Goal: Use online tool/utility

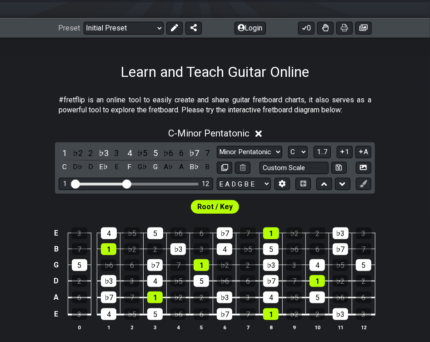
scroll to position [107, 0]
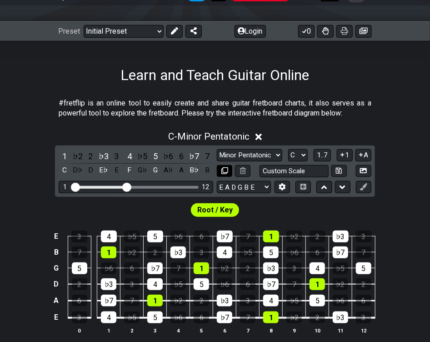
click at [228, 166] on button at bounding box center [224, 171] width 15 height 12
select select "C"
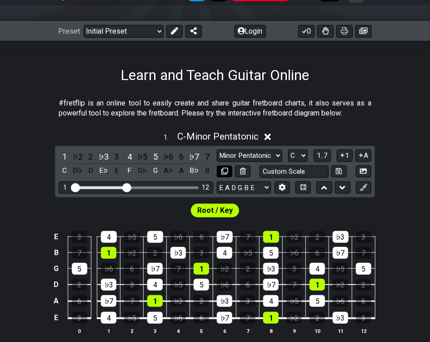
click at [228, 166] on button at bounding box center [224, 172] width 15 height 12
select select "C"
click at [228, 166] on button at bounding box center [224, 172] width 15 height 12
select select "C"
click at [225, 168] on icon at bounding box center [225, 171] width 7 height 7
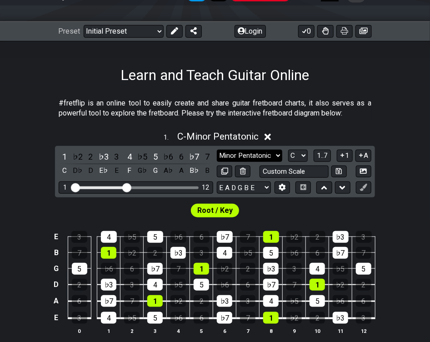
select select "C"
click at [252, 157] on select "Minor Pentatonic Click to edit Minor Pentatonic Major Pentatonic Minor Blues Ma…" at bounding box center [250, 156] width 66 height 12
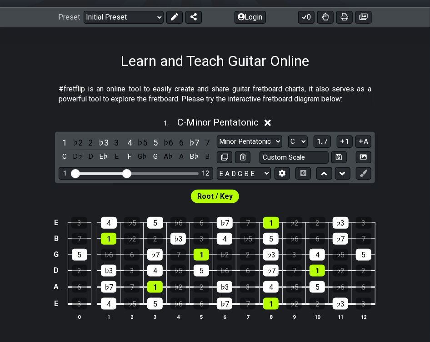
scroll to position [153, 0]
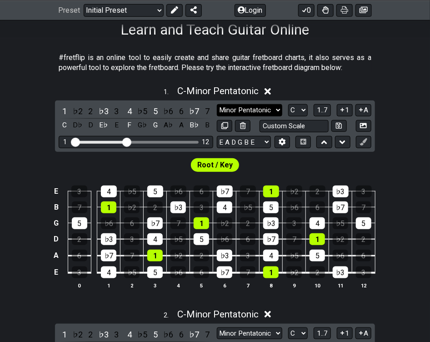
click at [243, 111] on select "Minor Pentatonic Click to edit Minor Pentatonic Major Pentatonic Minor Blues Ma…" at bounding box center [250, 110] width 66 height 12
click at [217, 104] on select "Minor Pentatonic Click to edit Minor Pentatonic Major Pentatonic Minor Blues Ma…" at bounding box center [250, 110] width 66 height 12
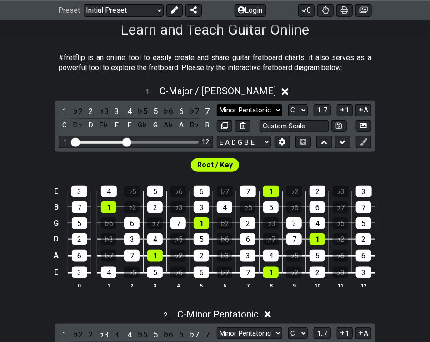
click at [260, 105] on select "Minor Pentatonic Click to edit Minor Pentatonic Major Pentatonic Minor Blues Ma…" at bounding box center [250, 110] width 66 height 12
select select "Minor / Aeolian"
click at [217, 104] on select "Minor Pentatonic Click to edit Minor Pentatonic Major Pentatonic Minor Blues Ma…" at bounding box center [250, 110] width 66 height 12
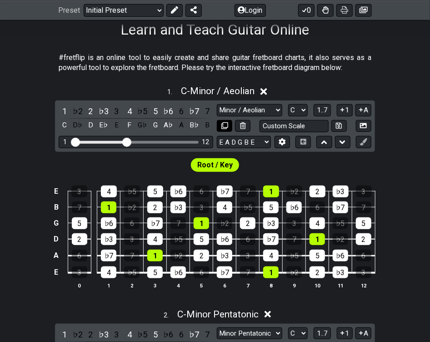
click at [225, 125] on icon at bounding box center [225, 125] width 7 height 7
select select "Minor / Aeolian"
select select "C"
click at [225, 125] on icon at bounding box center [225, 125] width 7 height 7
select select "Minor / Aeolian"
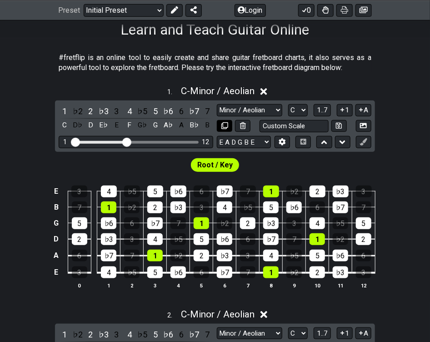
select select "C"
click at [225, 125] on icon at bounding box center [225, 125] width 7 height 7
select select "Minor / Aeolian"
select select "C"
click at [225, 125] on icon at bounding box center [225, 125] width 7 height 7
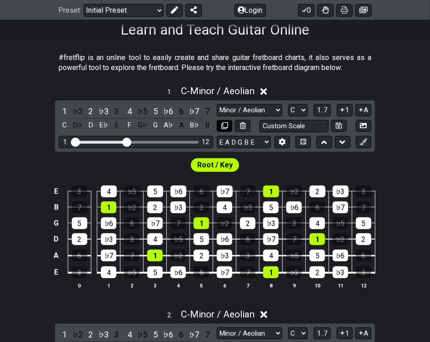
select select "C"
select select "Minor / Aeolian"
click at [225, 125] on icon at bounding box center [225, 125] width 7 height 7
select select "Minor / Aeolian"
select select "C"
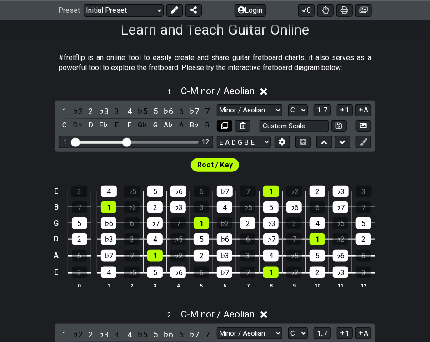
click at [225, 125] on icon at bounding box center [225, 125] width 7 height 7
select select "Minor / Aeolian"
select select "C"
click at [327, 110] on span "1..7" at bounding box center [322, 110] width 11 height 8
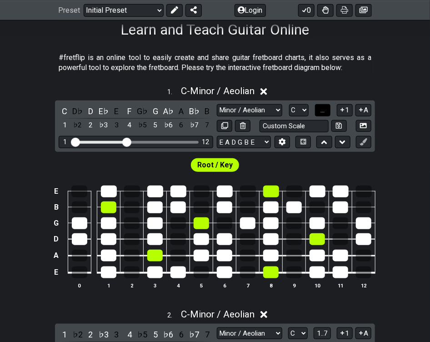
click at [327, 110] on button "..." at bounding box center [322, 110] width 15 height 12
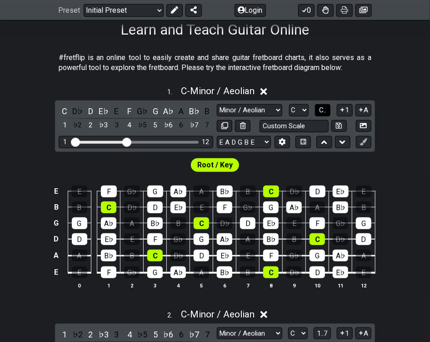
click at [327, 110] on span "C.." at bounding box center [322, 110] width 7 height 8
click at [327, 110] on span "1..7" at bounding box center [322, 110] width 11 height 8
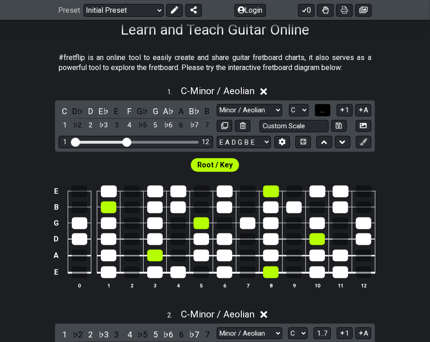
click at [327, 110] on button "..." at bounding box center [322, 110] width 15 height 12
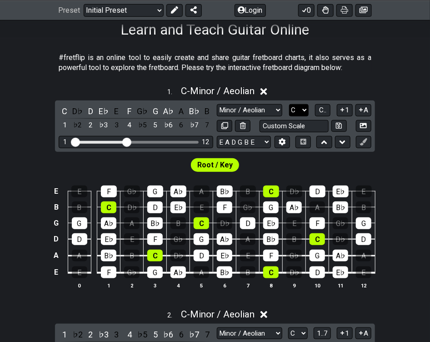
click at [291, 107] on select "A♭ A A♯ B♭ B C C♯ D♭ D D♯ E♭ E F F♯ G♭ G G♯" at bounding box center [299, 110] width 20 height 12
select select "C#"
click at [289, 104] on select "A♭ A A♯ B♭ B C C♯ D♭ D D♯ E♭ E F F♯ G♭ G G♯" at bounding box center [299, 110] width 20 height 12
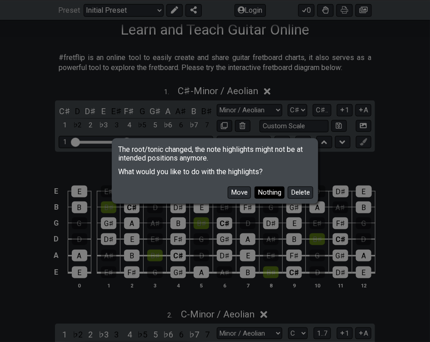
click at [265, 191] on button "Nothing" at bounding box center [270, 193] width 30 height 12
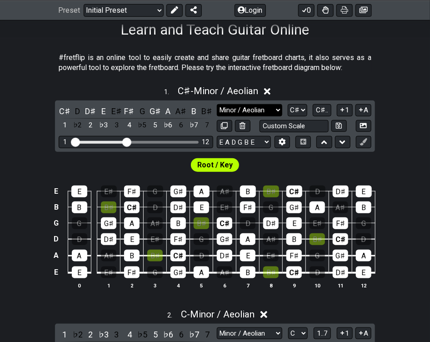
click at [273, 105] on select "Minor Pentatonic Click to edit Minor Pentatonic Major Pentatonic Minor Blues Ma…" at bounding box center [250, 110] width 66 height 12
select select "Major / [PERSON_NAME]"
click at [217, 104] on select "Minor Pentatonic Click to edit Minor Pentatonic Major Pentatonic Minor Blues Ma…" at bounding box center [250, 110] width 66 height 12
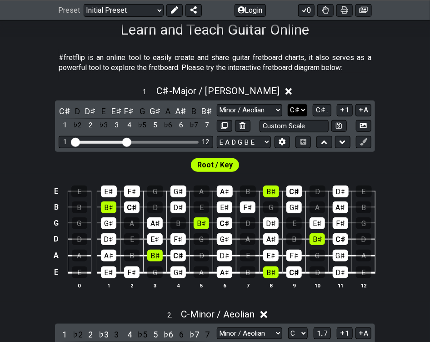
click at [292, 111] on select "A♭ A A♯ B♭ B C C♯ D♭ D D♯ E♭ E F F♯ G♭ G G♯" at bounding box center [298, 110] width 20 height 12
select select "D"
click at [289, 104] on select "A♭ A A♯ B♭ B C C♯ D♭ D D♯ E♭ E F F♯ G♭ G G♯" at bounding box center [298, 110] width 20 height 12
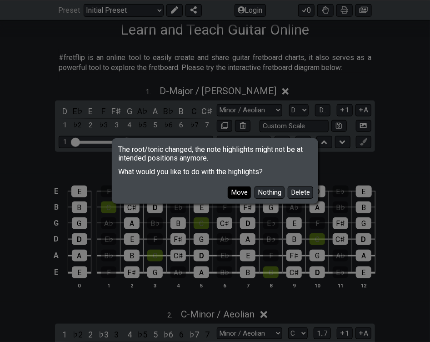
click at [238, 192] on button "Move" at bounding box center [239, 193] width 23 height 12
